Goal: Find specific page/section: Find specific page/section

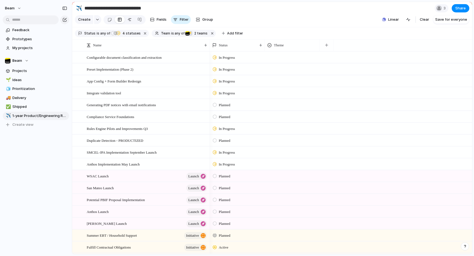
click at [128, 20] on div at bounding box center [129, 19] width 4 height 9
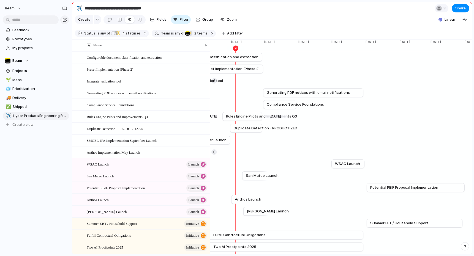
scroll to position [0, 1186]
click at [304, 15] on section "Create Fields Filter Group Zoom Linear Clear Save for everyone" at bounding box center [272, 20] width 400 height 13
